Goal: Task Accomplishment & Management: Use online tool/utility

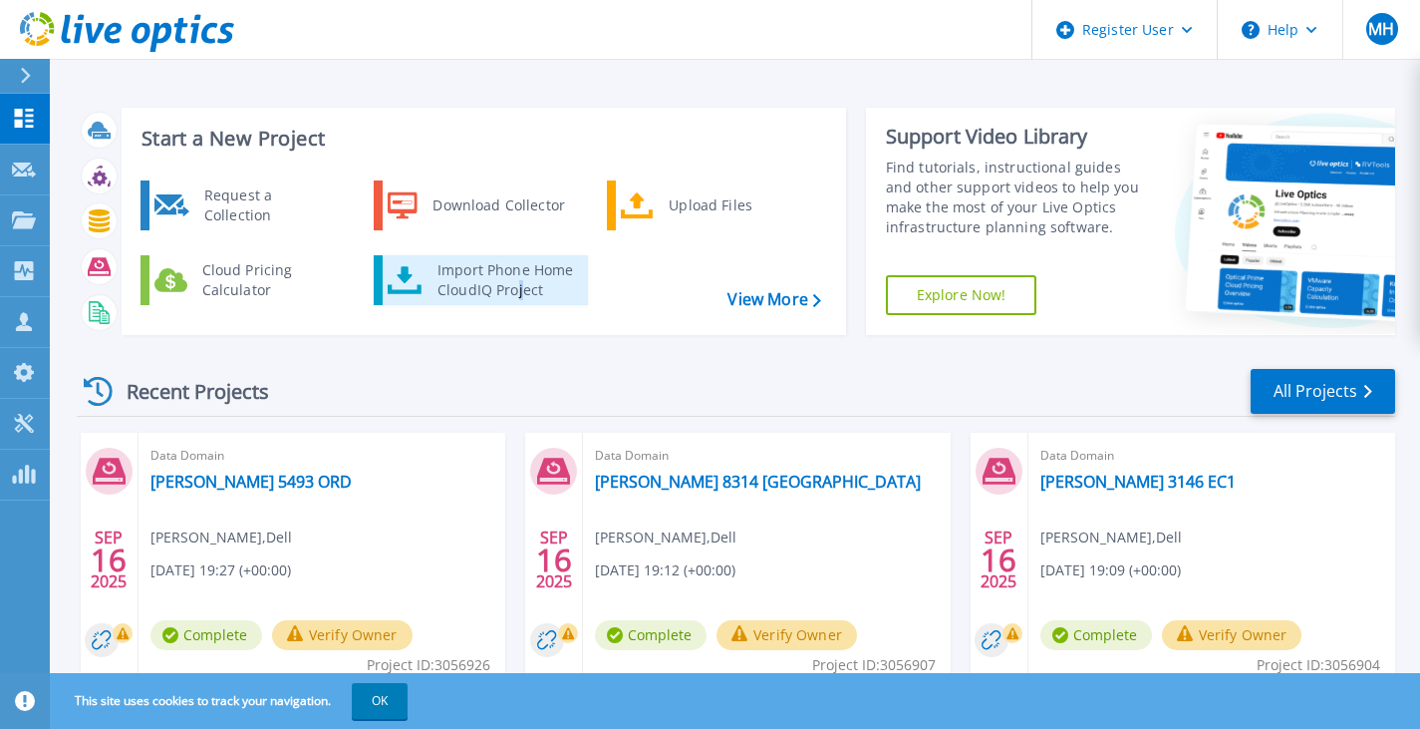
click at [519, 283] on div "Import Phone Home CloudIQ Project" at bounding box center [505, 280] width 155 height 40
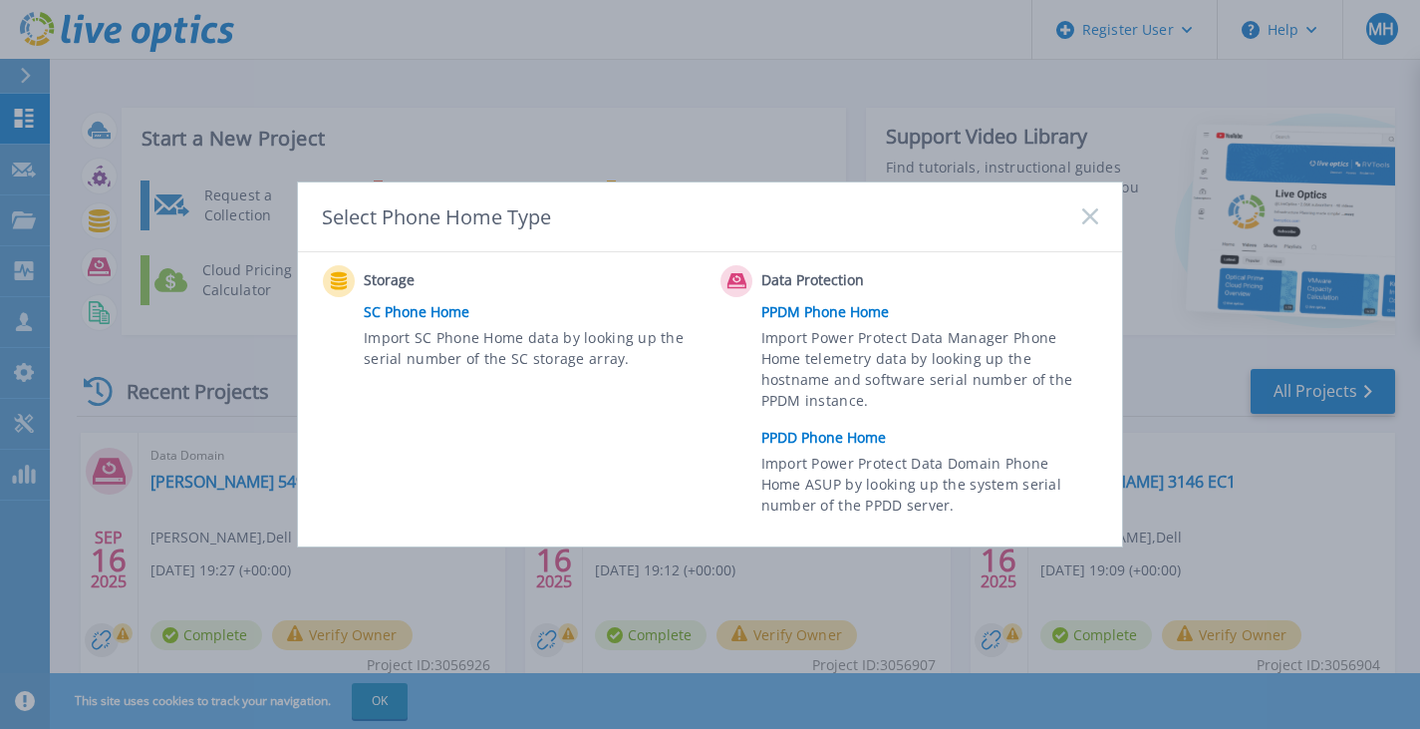
click at [816, 439] on link "PPDD Phone Home" at bounding box center [934, 438] width 347 height 30
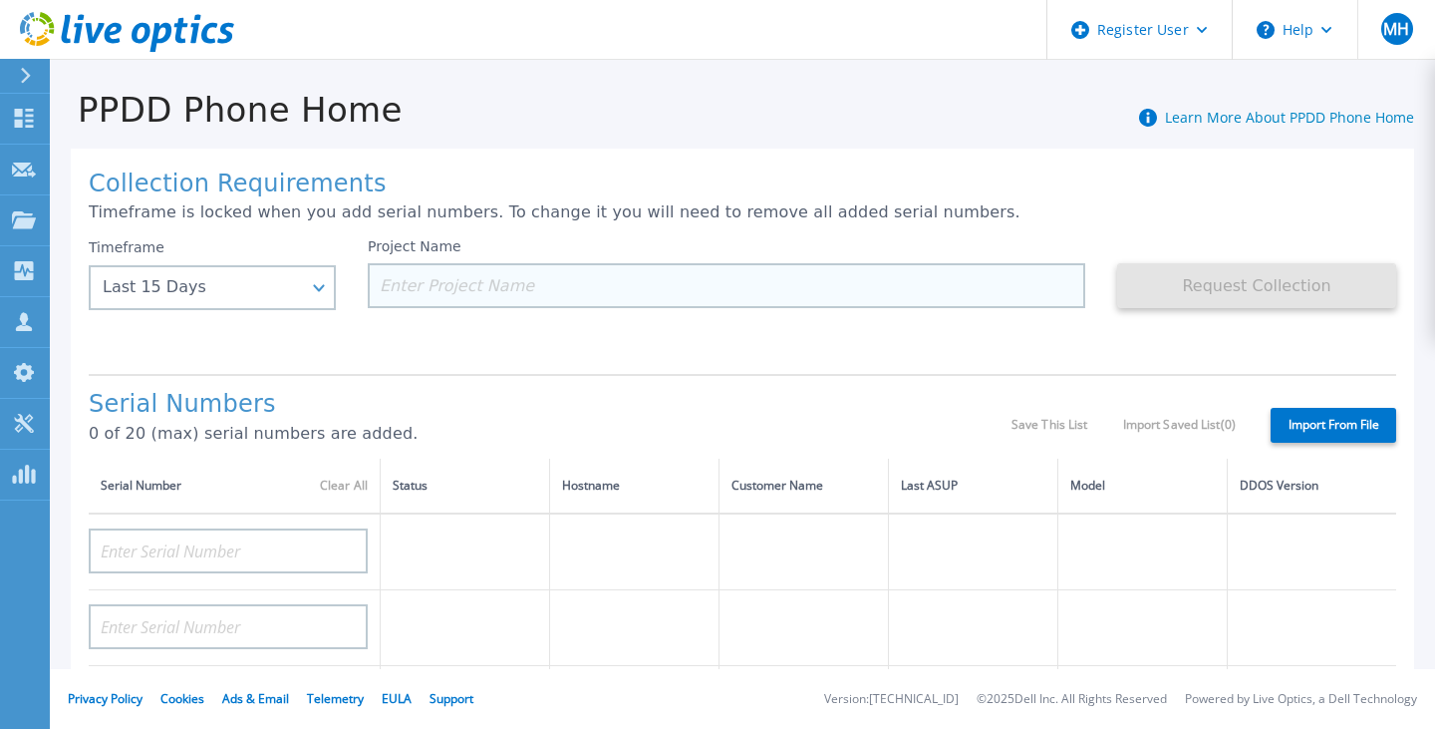
click at [508, 280] on input at bounding box center [727, 285] width 718 height 45
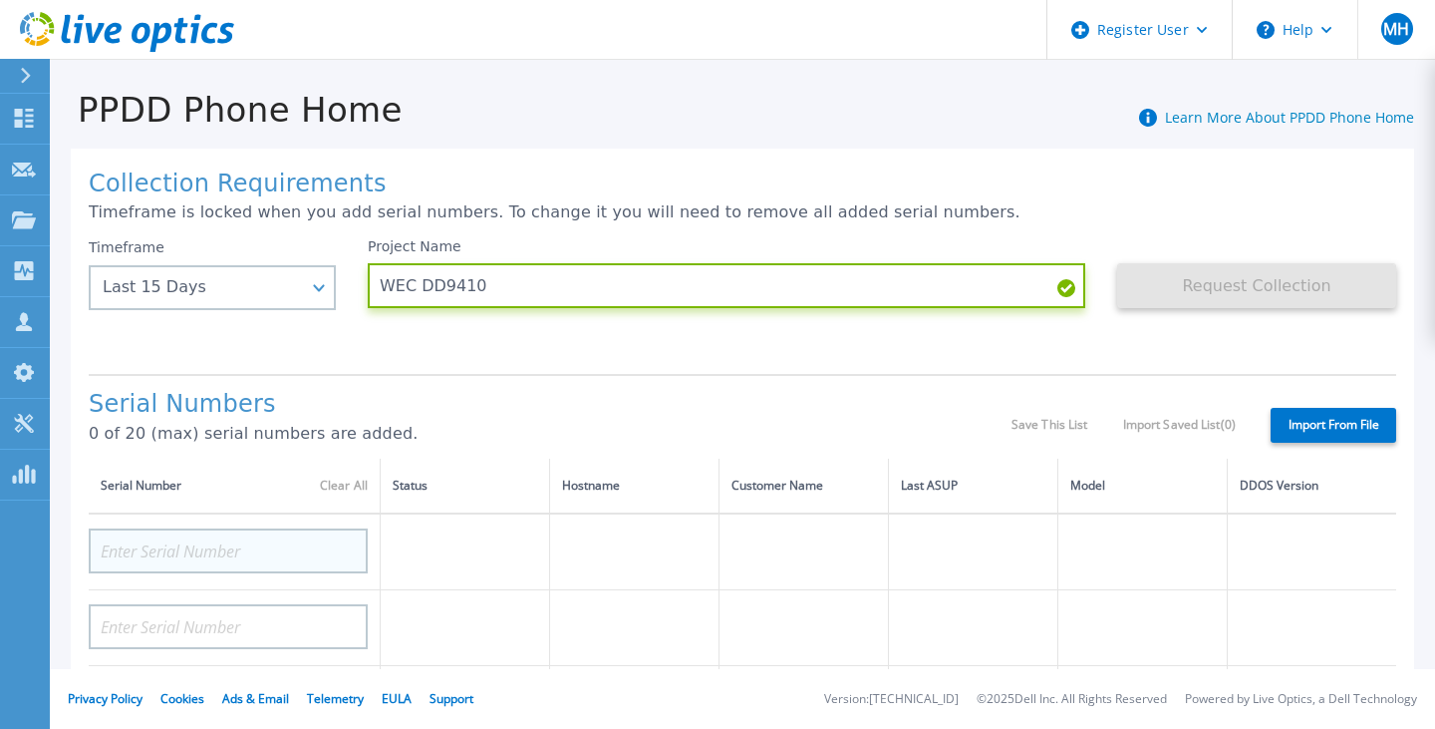
type input "WEC DD9410"
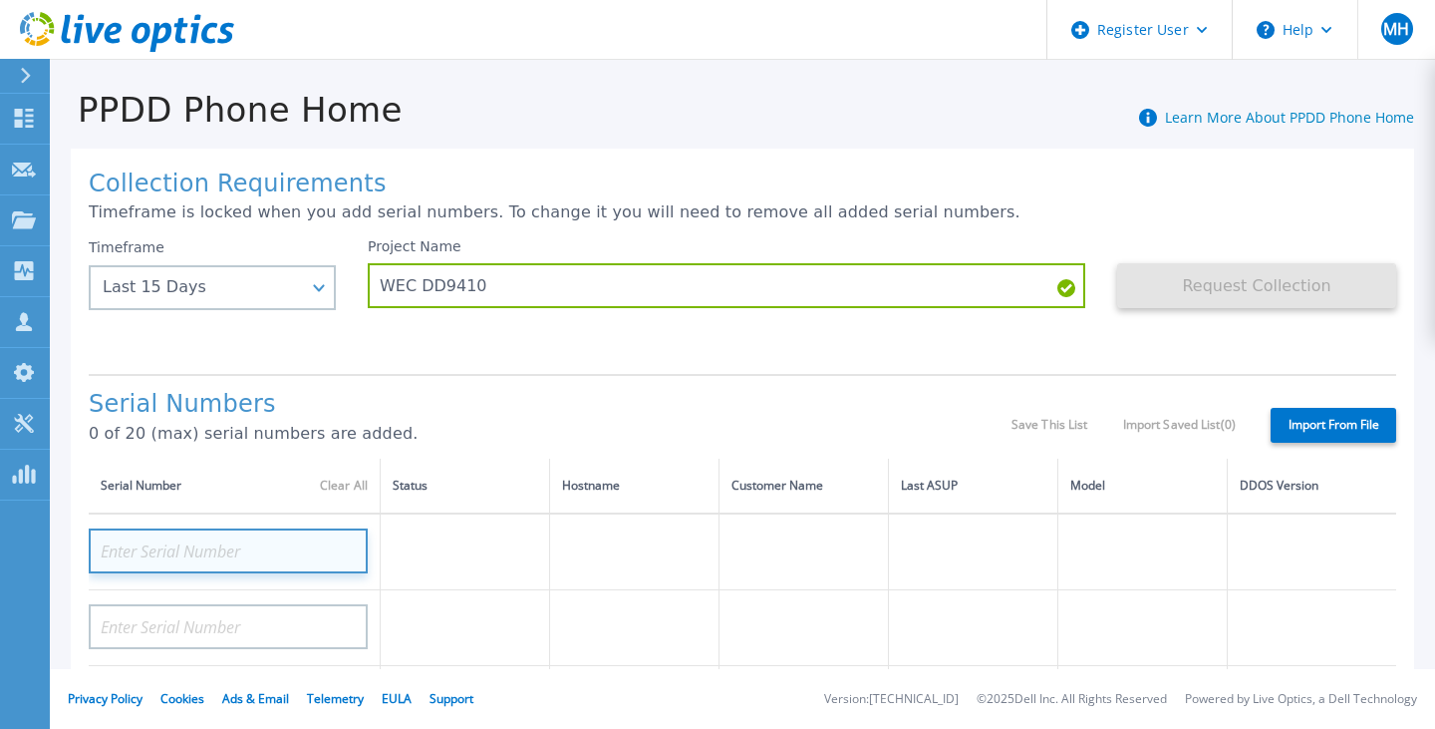
click at [259, 543] on input at bounding box center [228, 550] width 279 height 45
paste input "APX00244300003"
type input "APX00244300003"
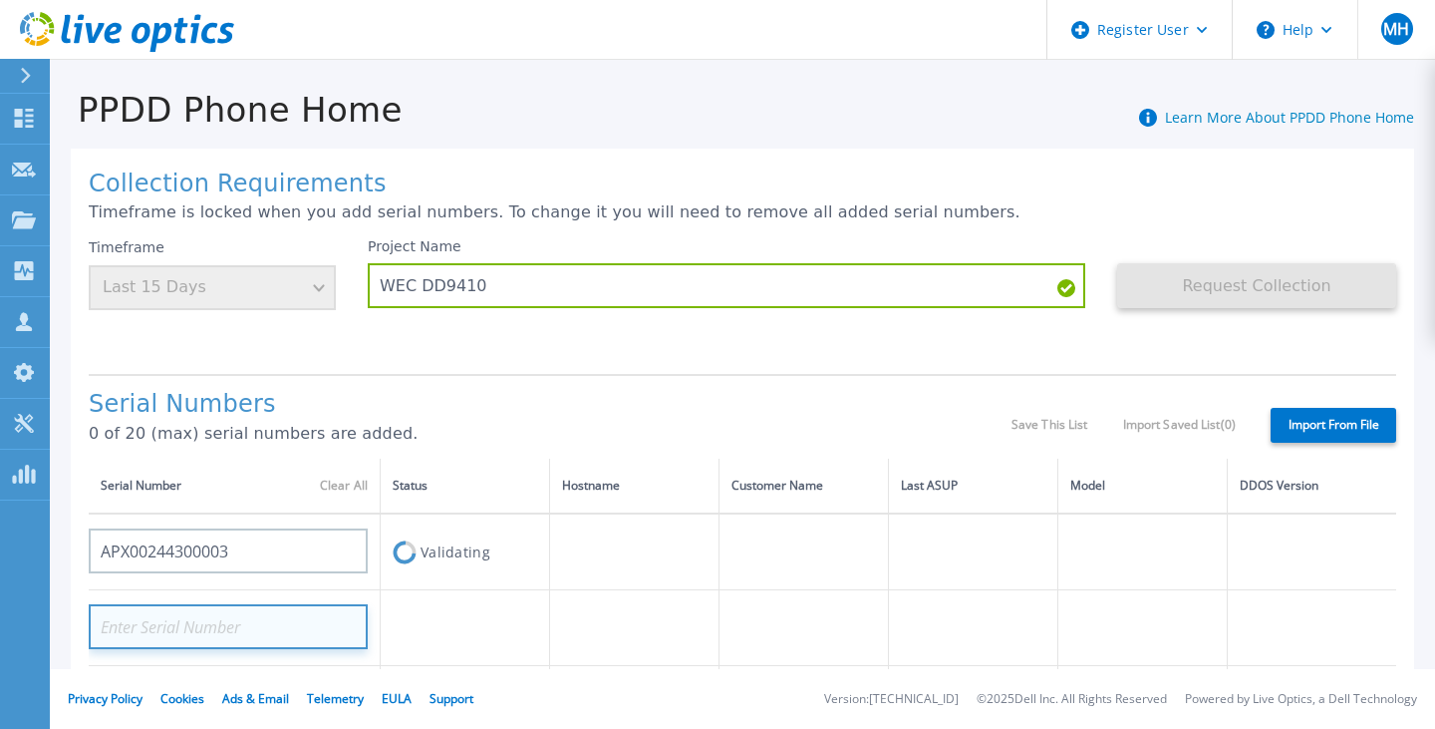
click at [221, 617] on input at bounding box center [228, 626] width 279 height 45
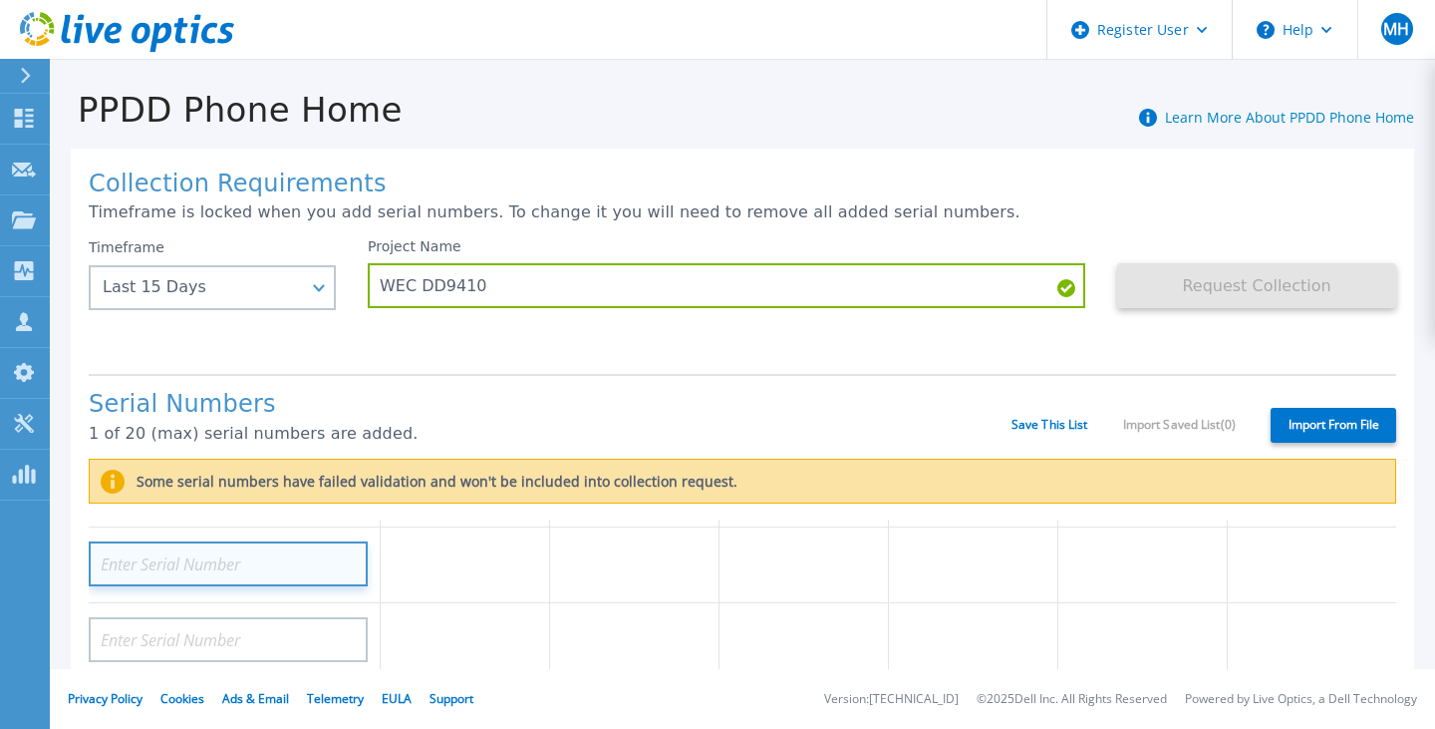
scroll to position [100, 0]
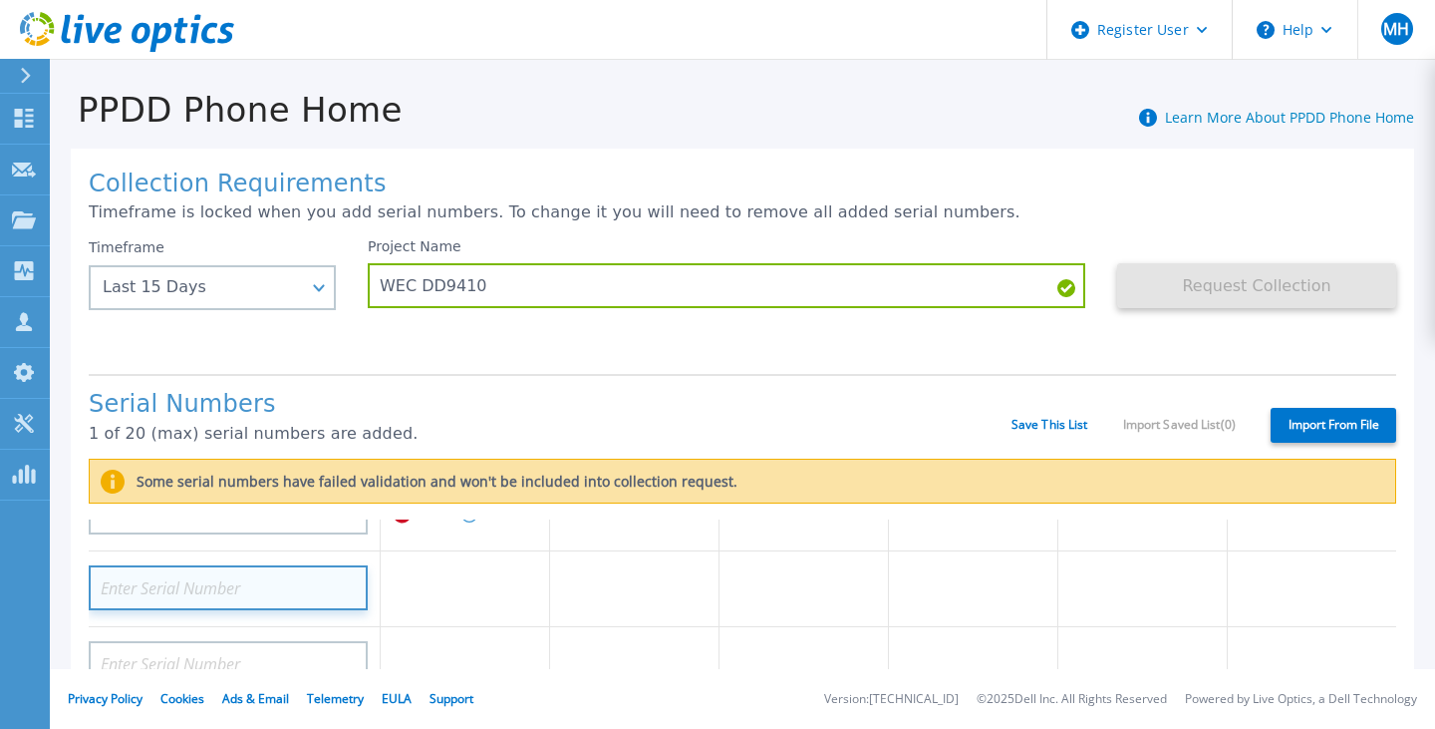
paste input "APX00244300003"
click at [193, 585] on input "APX00244300003" at bounding box center [228, 587] width 279 height 45
click at [196, 588] on input "APX00244300003" at bounding box center [228, 587] width 279 height 45
paste input "12"
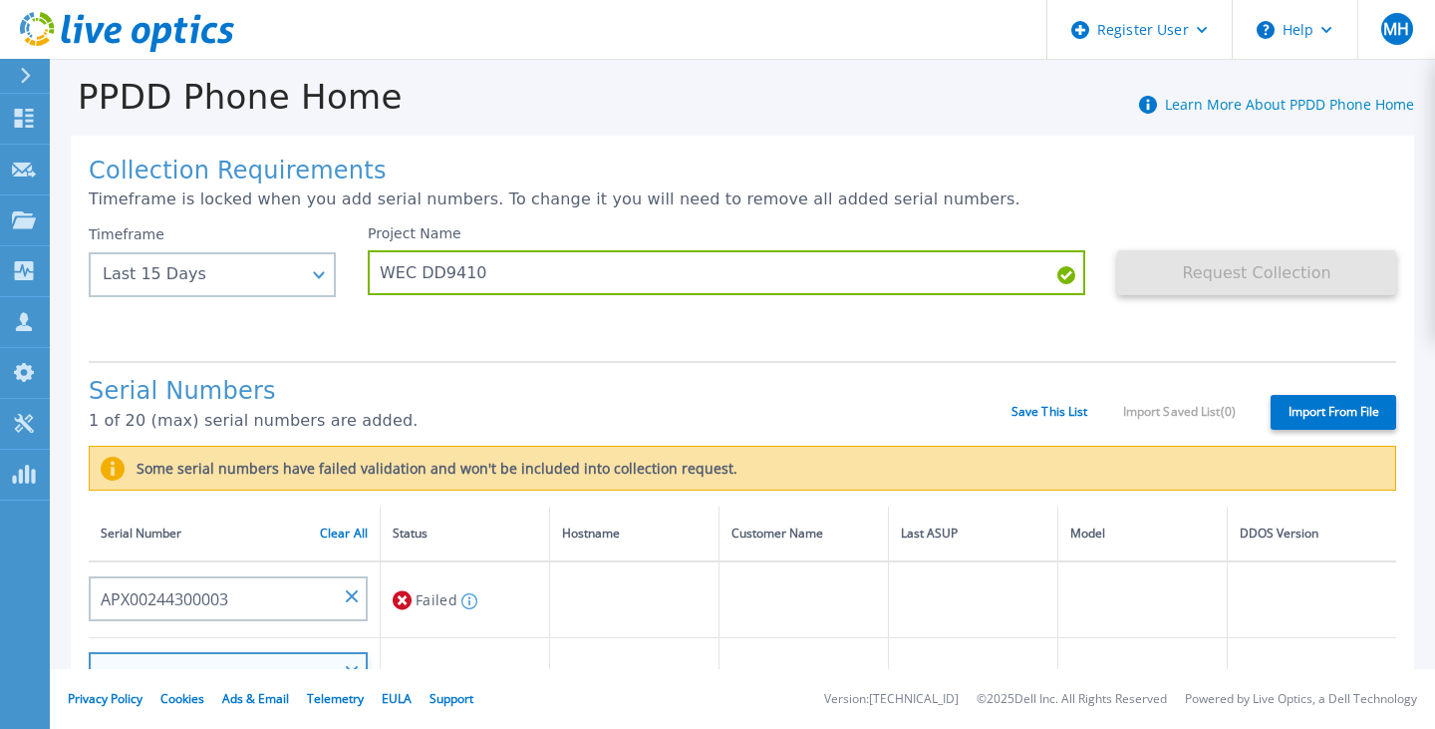
scroll to position [10, 0]
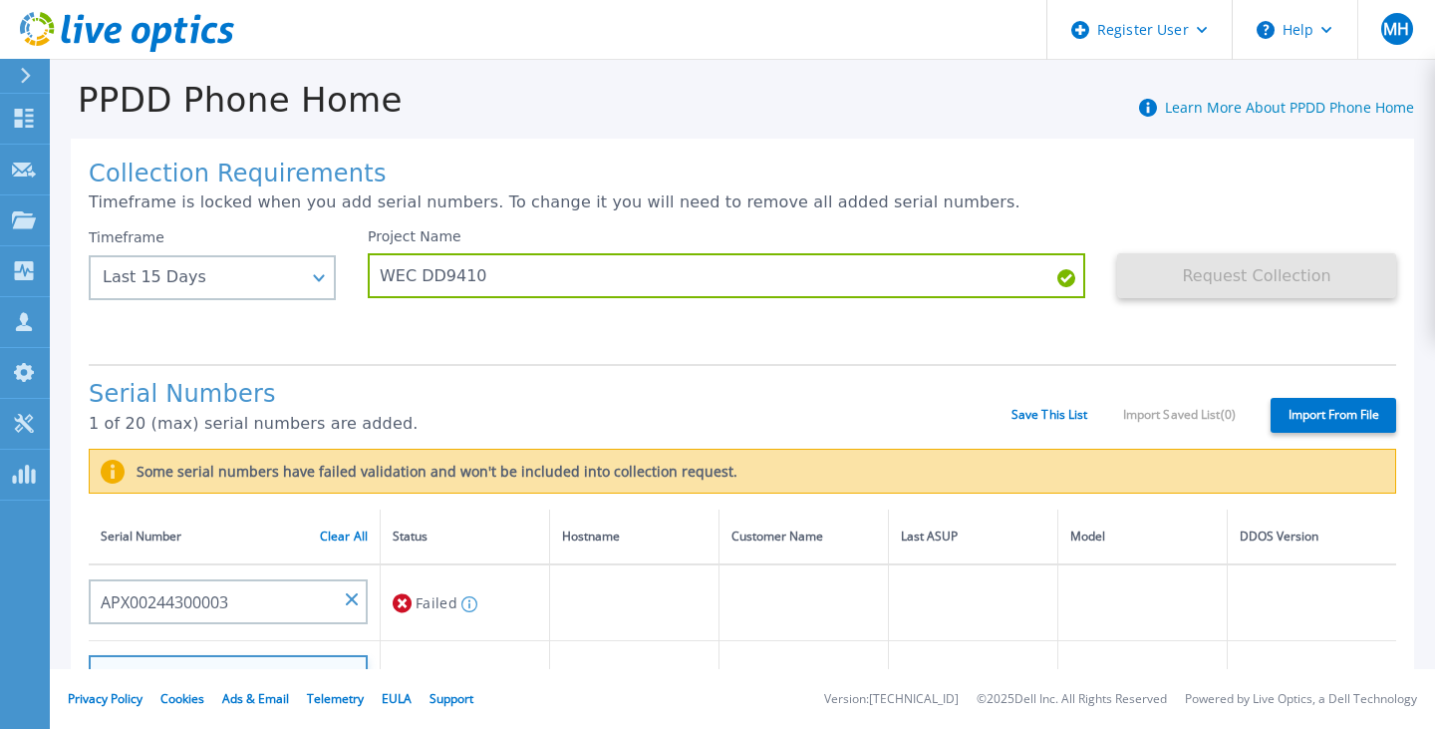
type input "APX00244300012"
click at [1302, 421] on label "Import From File" at bounding box center [1334, 415] width 126 height 35
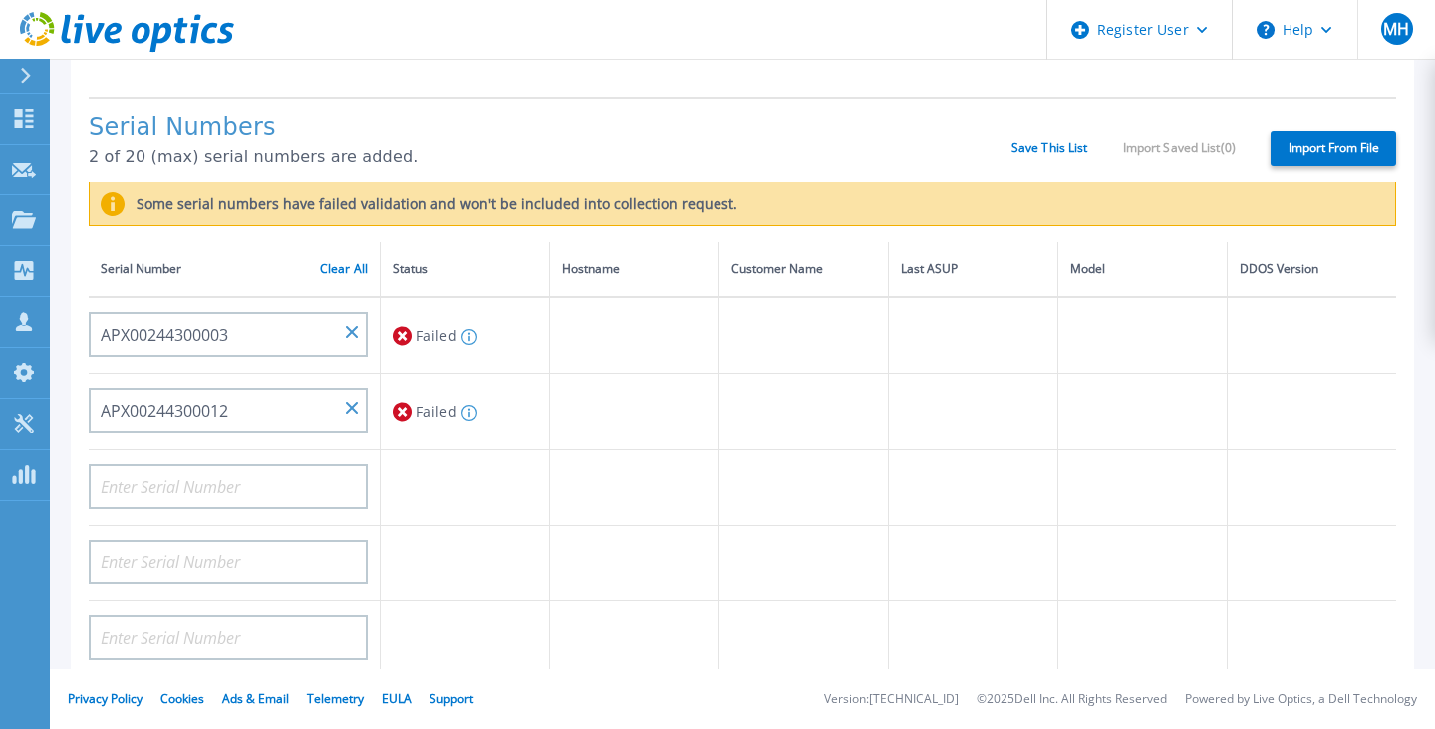
scroll to position [309, 0]
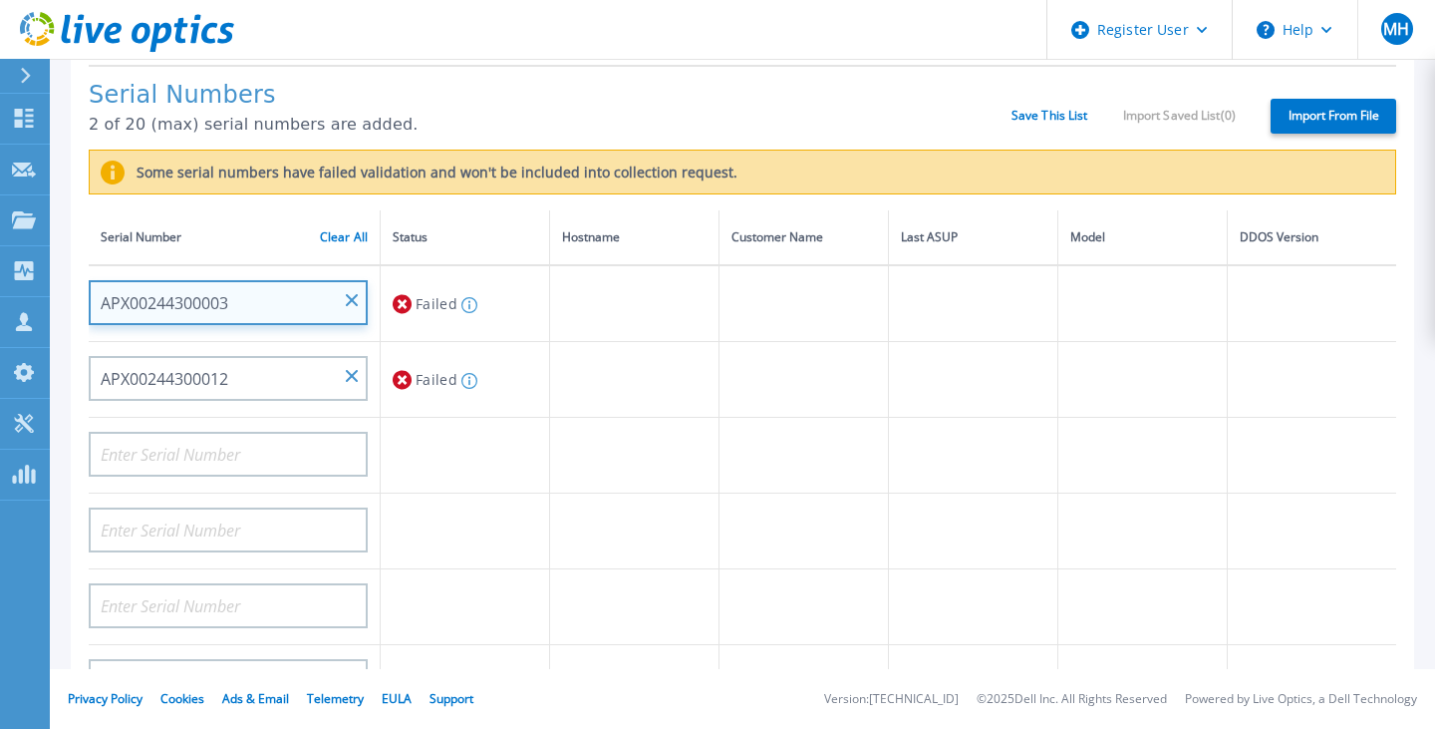
click at [155, 300] on input "APX00244300003" at bounding box center [228, 302] width 279 height 45
